Goal: Task Accomplishment & Management: Manage account settings

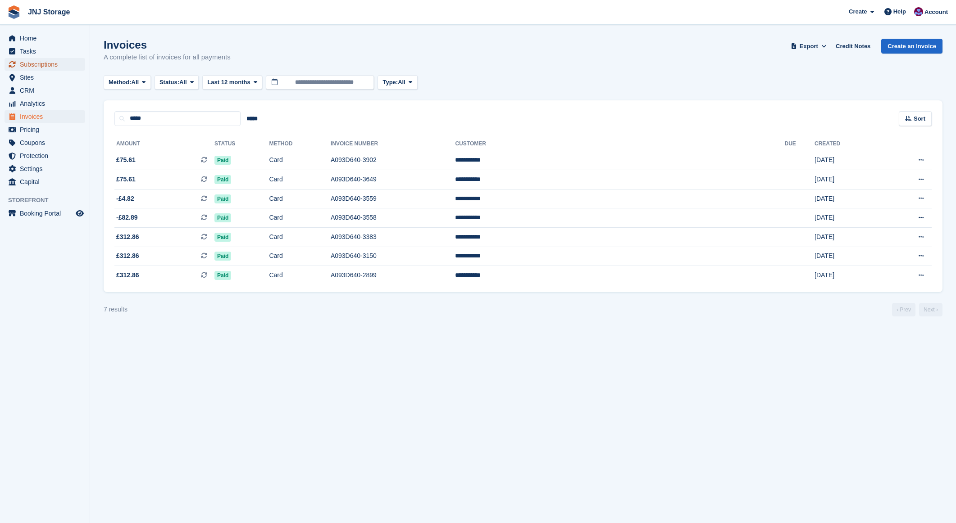
click at [44, 61] on span "Subscriptions" at bounding box center [47, 64] width 54 height 13
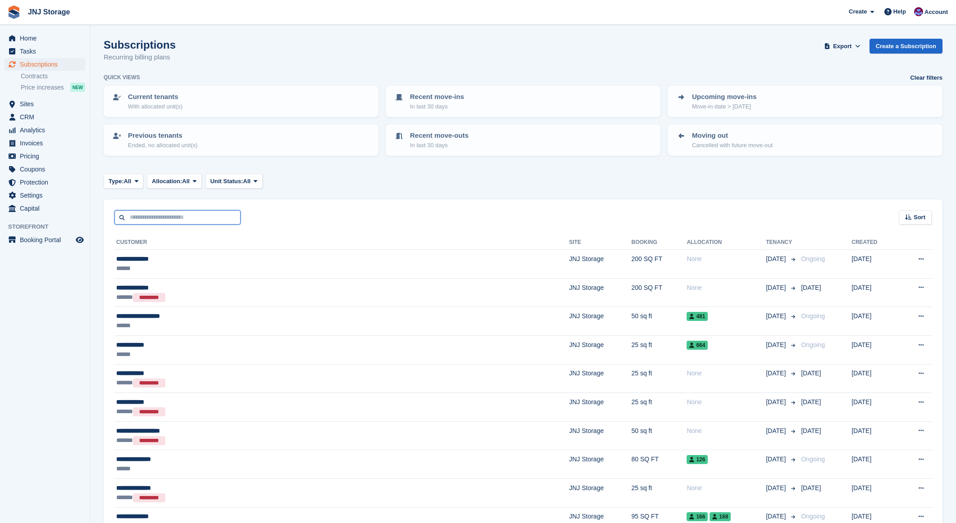
click at [166, 217] on input "text" at bounding box center [177, 217] width 126 height 15
type input "*******"
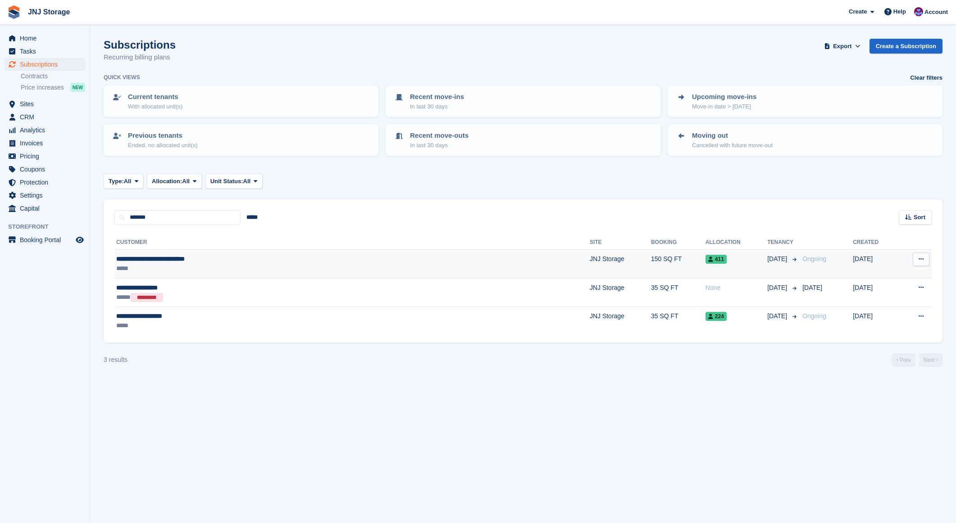
click at [243, 259] on div "**********" at bounding box center [249, 259] width 267 height 9
